Goal: Task Accomplishment & Management: Manage account settings

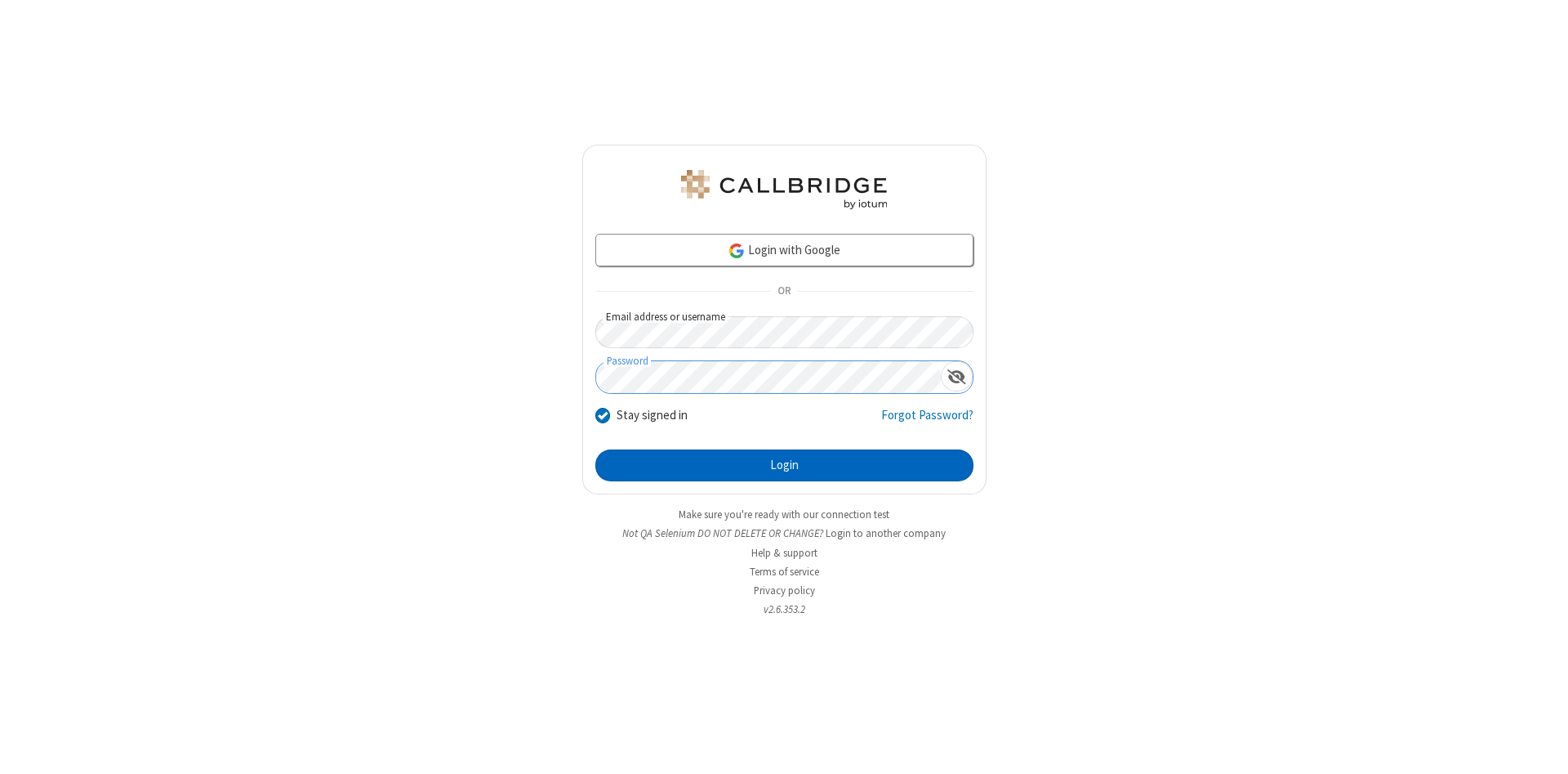
click at [784, 466] on button "Login" at bounding box center [784, 465] width 378 height 32
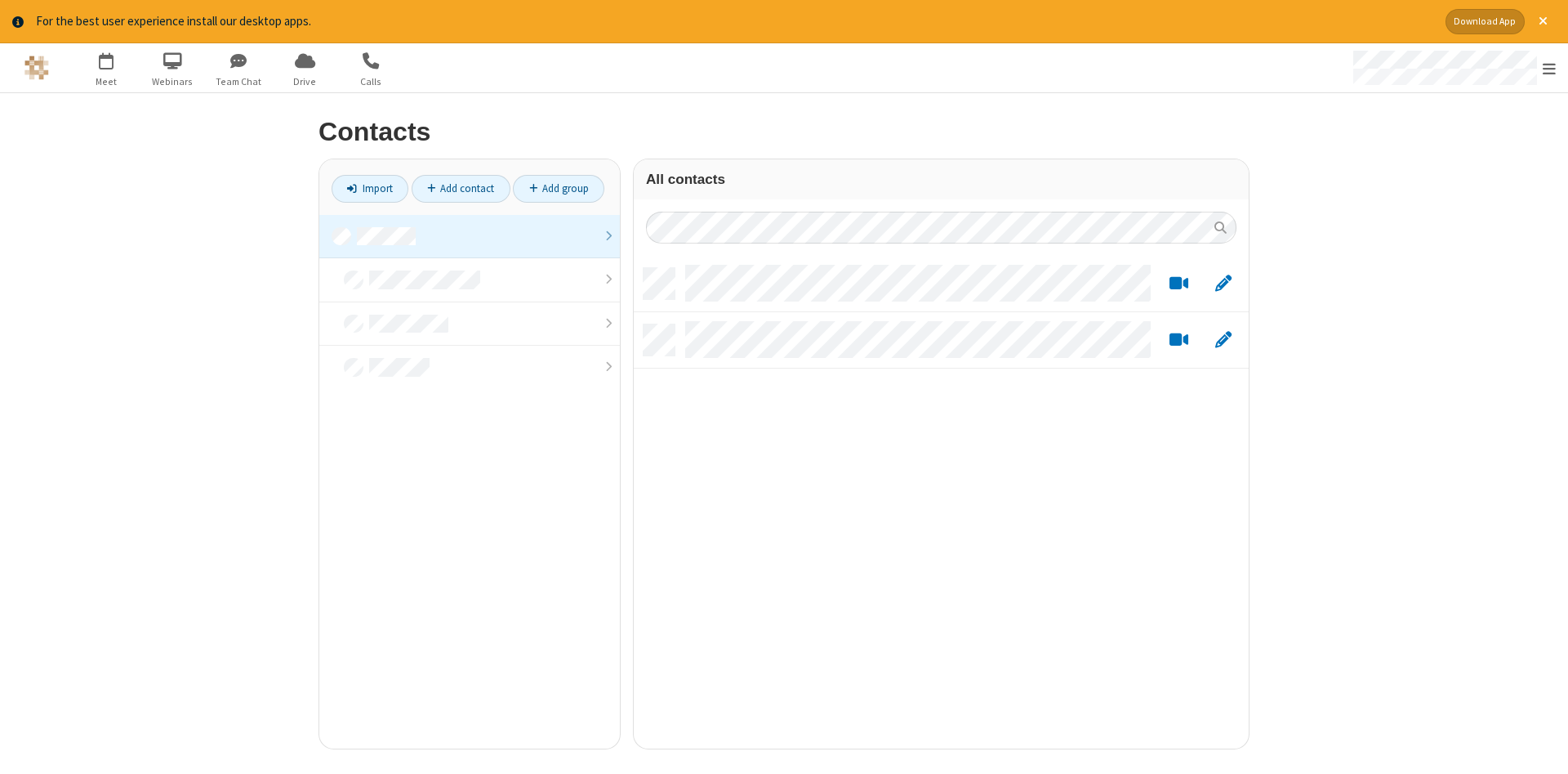
click at [469, 236] on link at bounding box center [469, 236] width 301 height 44
click at [461, 187] on link "Add contact" at bounding box center [461, 188] width 99 height 27
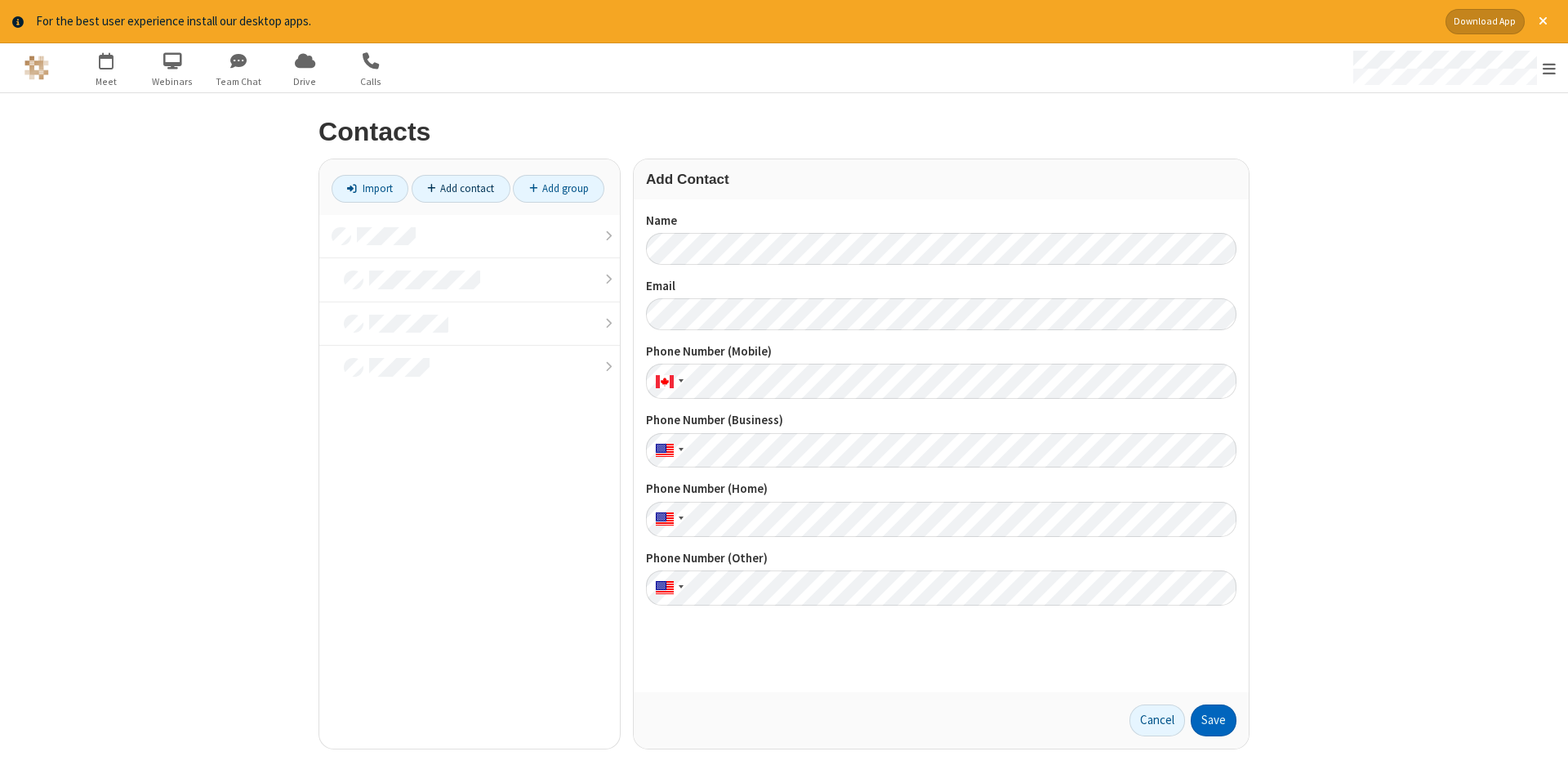
click at [1214, 719] on button "Save" at bounding box center [1213, 719] width 46 height 32
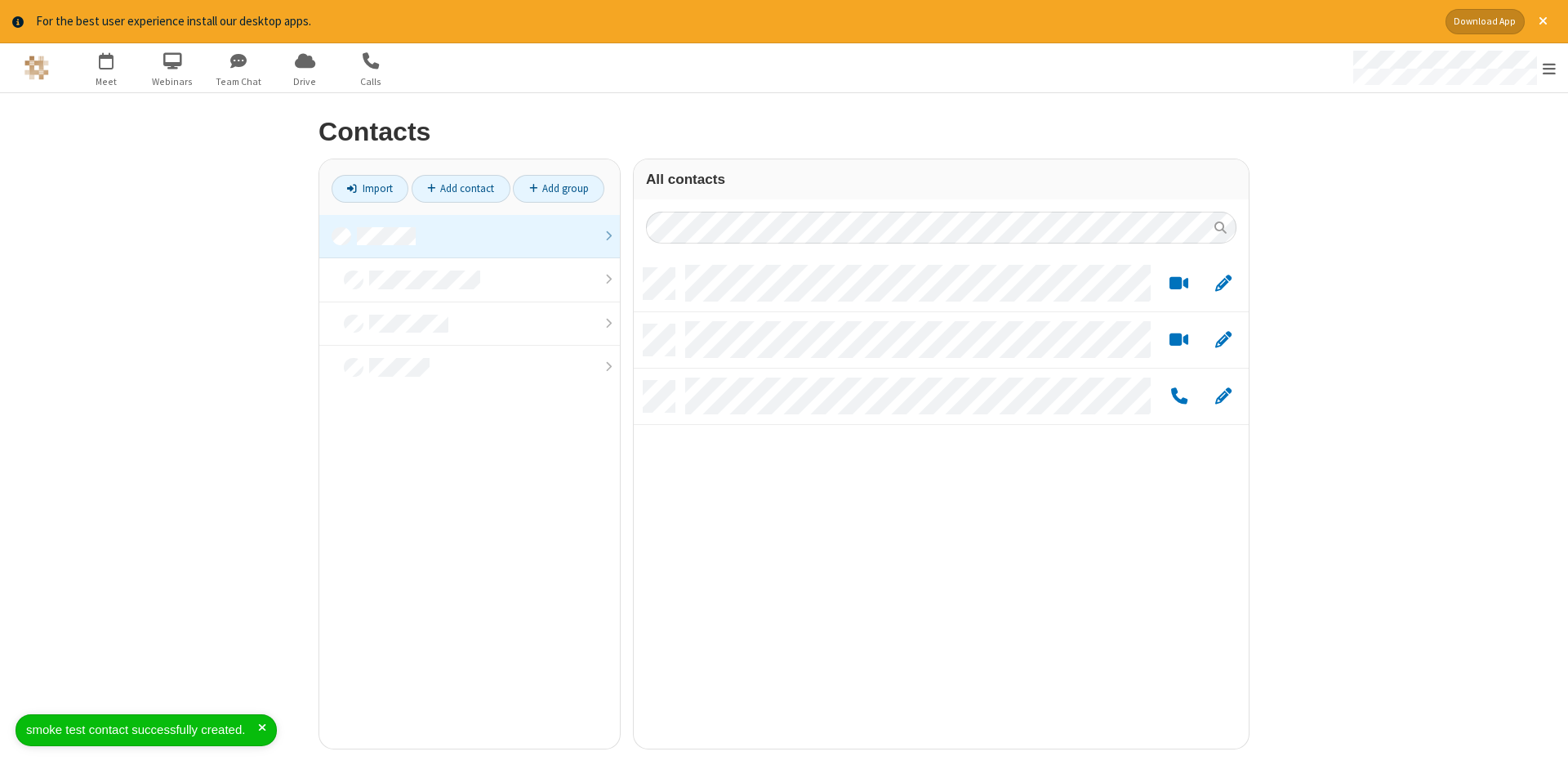
scroll to position [493, 615]
click at [461, 187] on link "Add contact" at bounding box center [461, 188] width 99 height 27
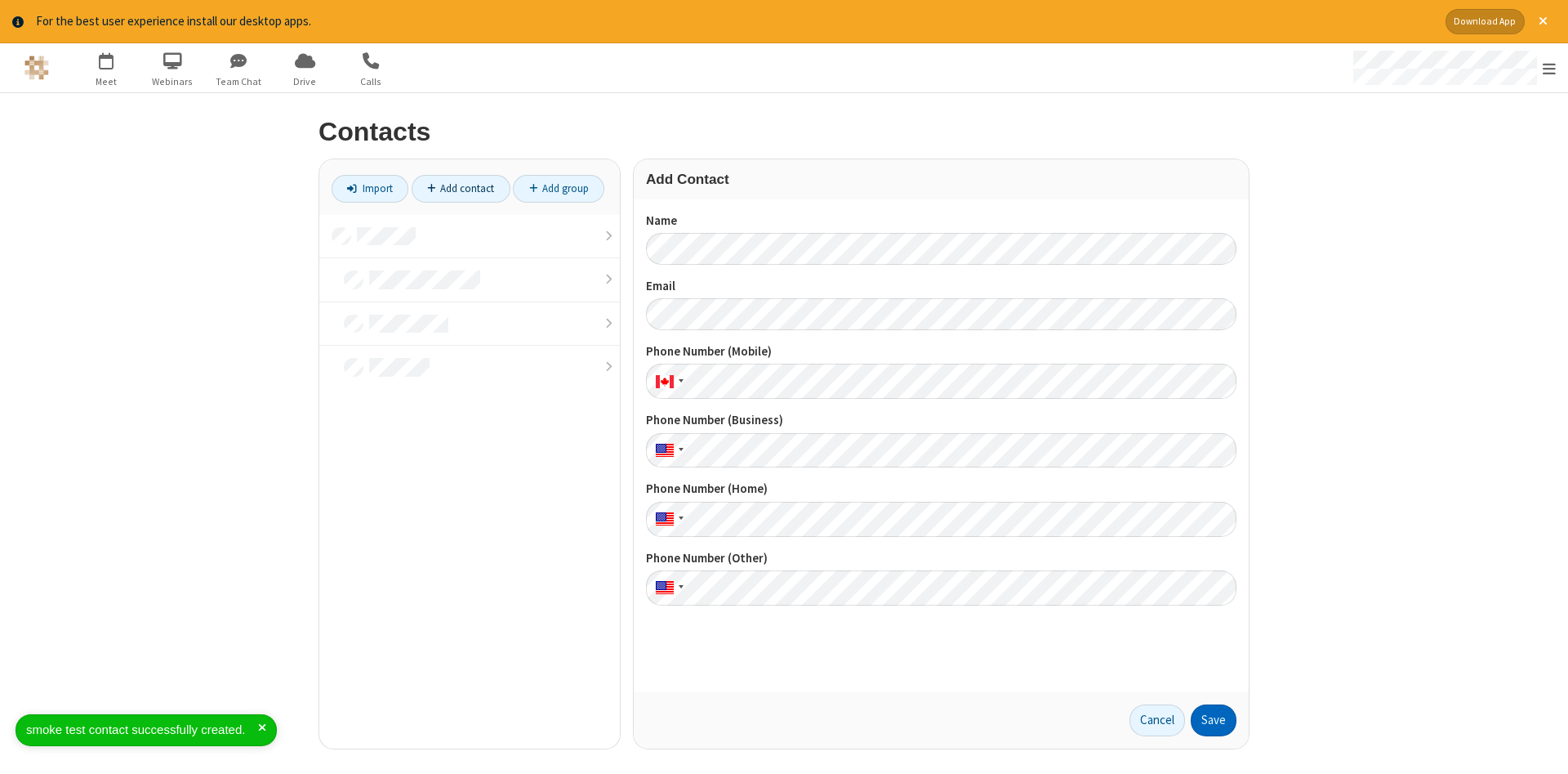
click at [1214, 719] on button "Save" at bounding box center [1213, 719] width 46 height 32
